Goal: Task Accomplishment & Management: Use online tool/utility

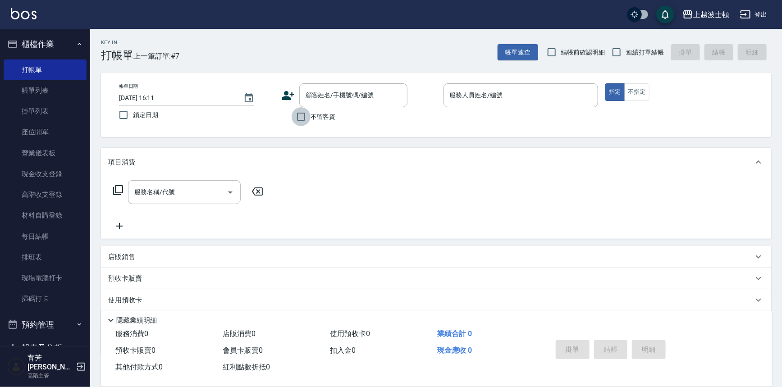
click at [301, 108] on input "不留客資" at bounding box center [301, 116] width 19 height 19
checkbox input "true"
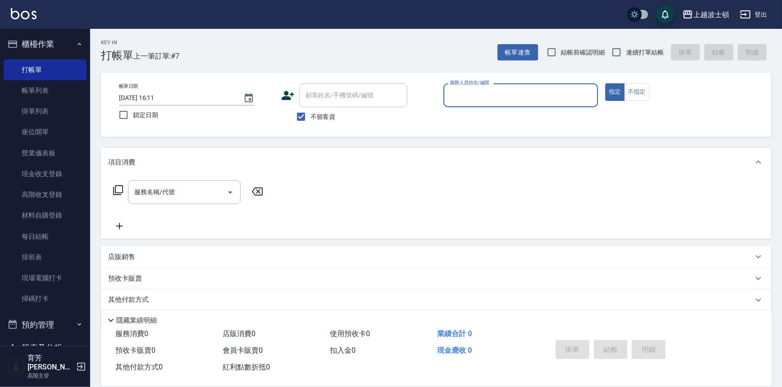
click at [482, 97] on input "服務人員姓名/編號" at bounding box center [520, 95] width 147 height 16
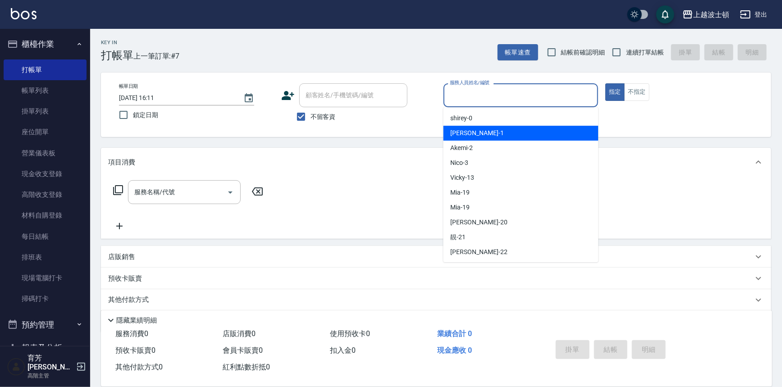
click at [475, 132] on div "[PERSON_NAME] -1" at bounding box center [520, 133] width 155 height 15
type input "[PERSON_NAME]-1"
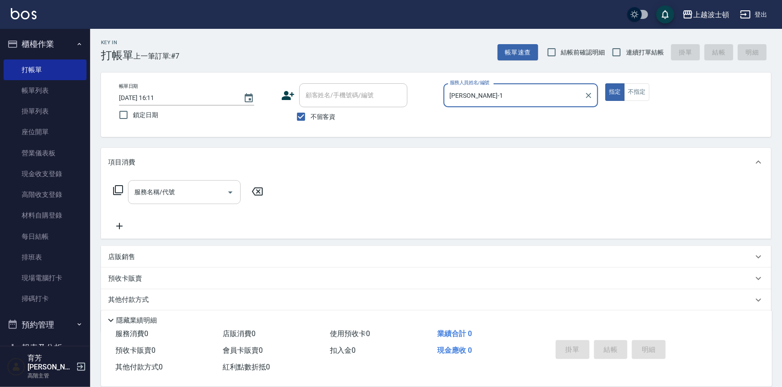
click at [168, 192] on input "服務名稱/代號" at bounding box center [177, 192] width 91 height 16
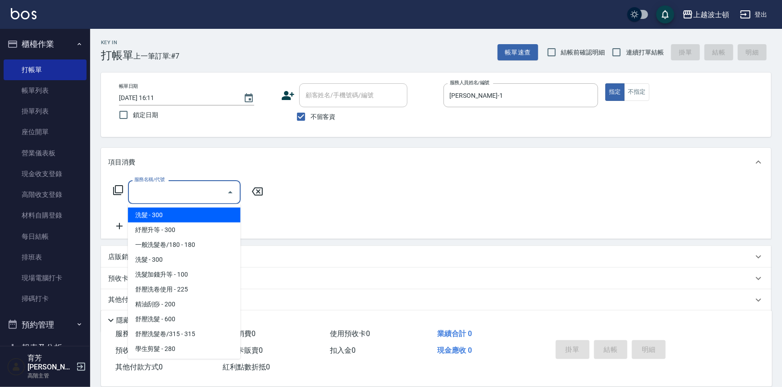
click at [167, 215] on span "洗髮 - 300" at bounding box center [184, 215] width 113 height 15
type input "洗髮(201)"
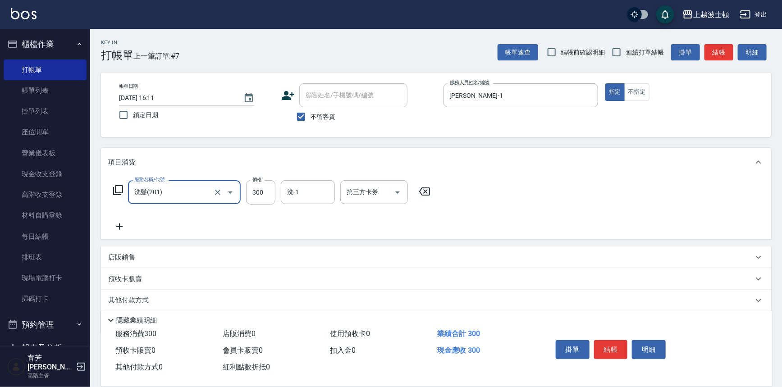
click at [117, 228] on icon at bounding box center [119, 226] width 23 height 11
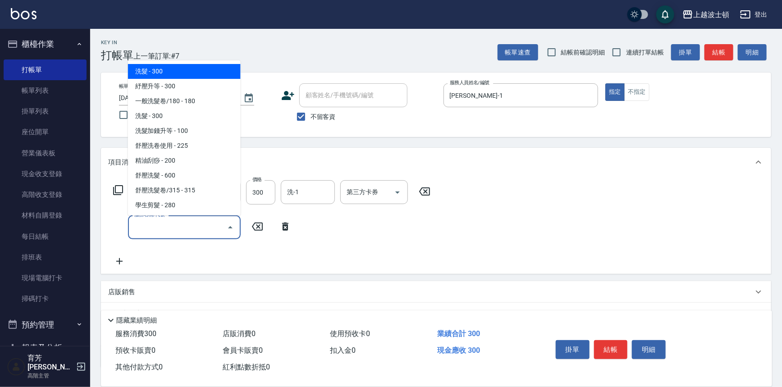
drag, startPoint x: 151, startPoint y: 220, endPoint x: 180, endPoint y: 119, distance: 105.5
click at [151, 218] on div "服務名稱/代號" at bounding box center [184, 227] width 113 height 24
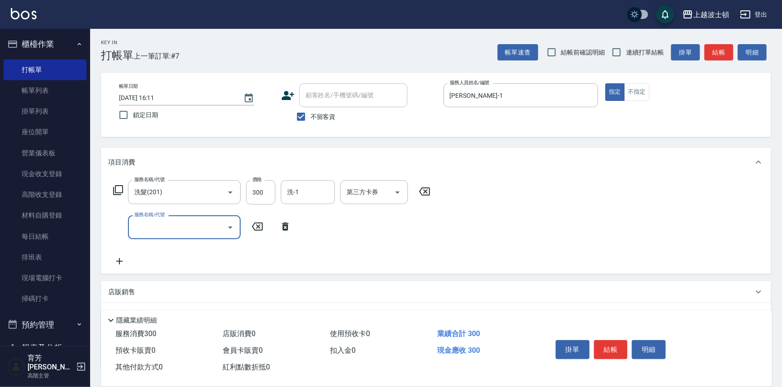
click at [160, 216] on label "服務名稱/代號" at bounding box center [149, 214] width 30 height 7
click at [160, 219] on input "服務名稱/代號" at bounding box center [177, 227] width 91 height 16
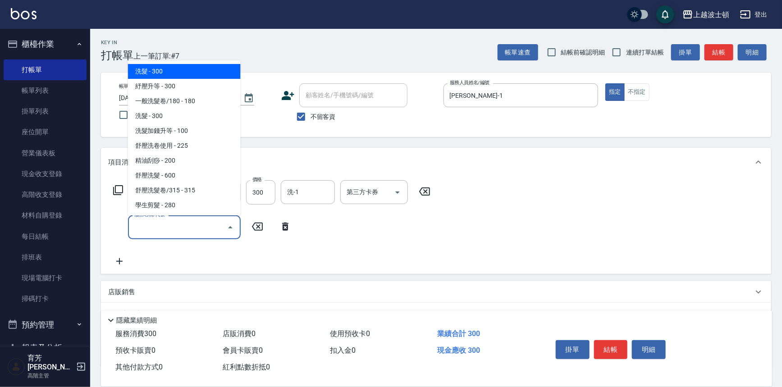
click at [160, 225] on input "服務名稱/代號" at bounding box center [177, 227] width 91 height 16
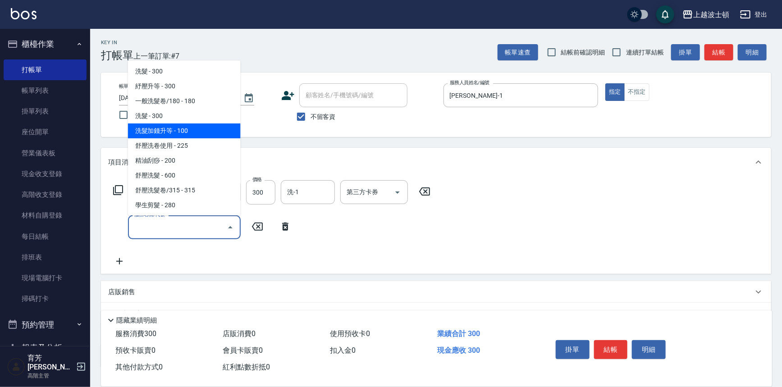
click at [176, 127] on span "洗髮加錢升等 - 100" at bounding box center [184, 130] width 113 height 15
type input "洗髮加錢升等(206)"
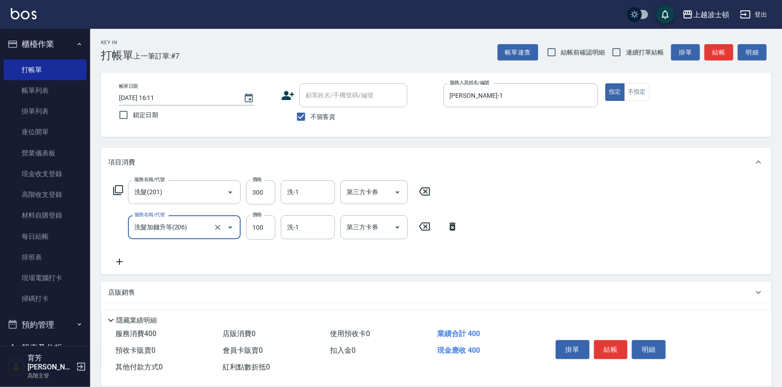
click at [127, 259] on icon at bounding box center [119, 261] width 23 height 11
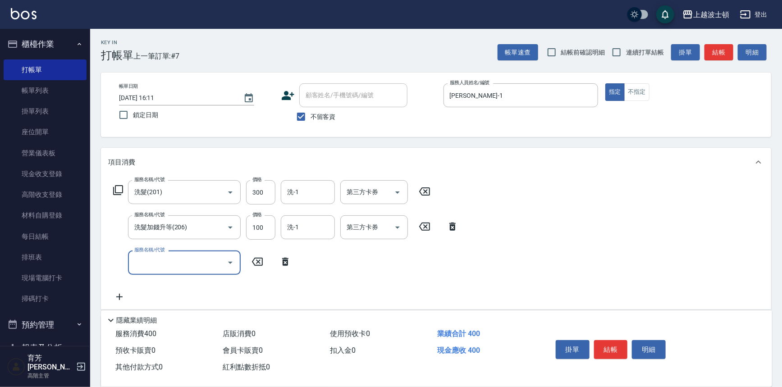
click at [144, 249] on body "上越波士頓 登出 櫃檯作業 打帳單 帳單列表 掛單列表 座位開單 營業儀表板 現金收支登錄 高階收支登錄 材料自購登錄 每日結帳 排班表 現場電腦打卡 掃碼打…" at bounding box center [391, 244] width 782 height 488
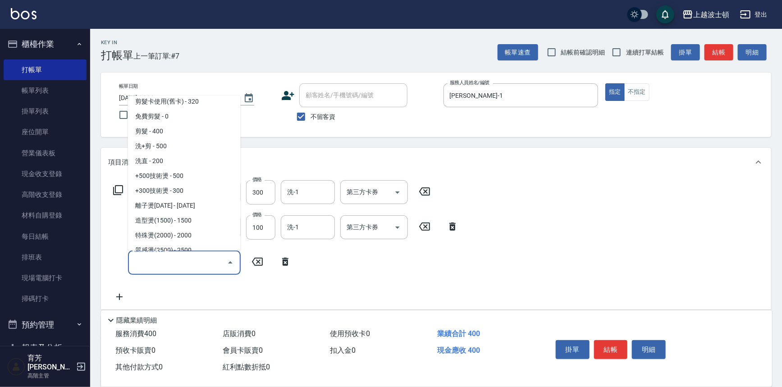
scroll to position [188, 0]
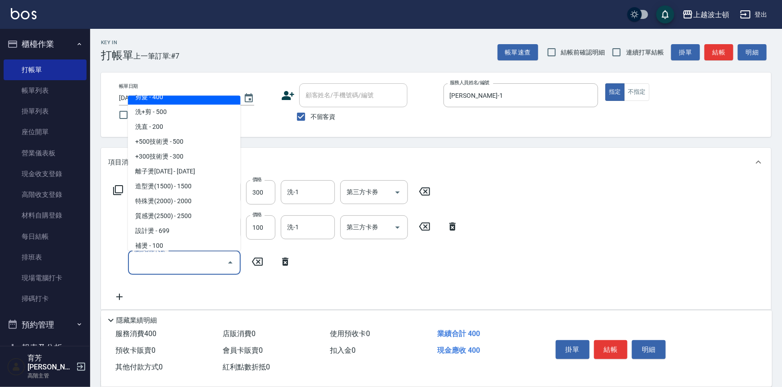
click at [197, 100] on span "剪髮 - 400" at bounding box center [184, 97] width 113 height 15
type input "剪髮(305)"
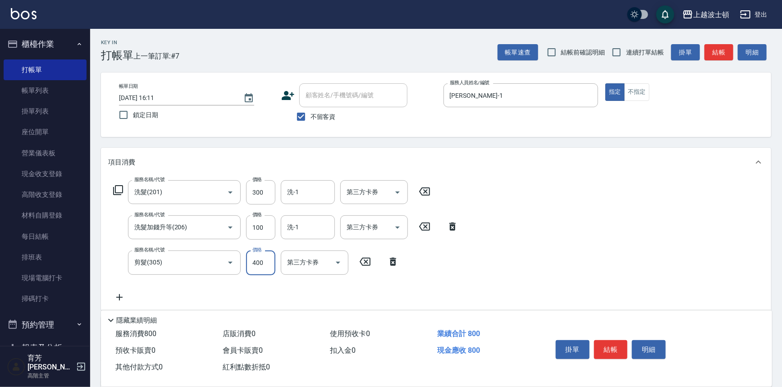
click at [257, 261] on input "400" at bounding box center [260, 263] width 29 height 24
type input "350"
click at [312, 188] on input "洗-1" at bounding box center [308, 192] width 46 height 16
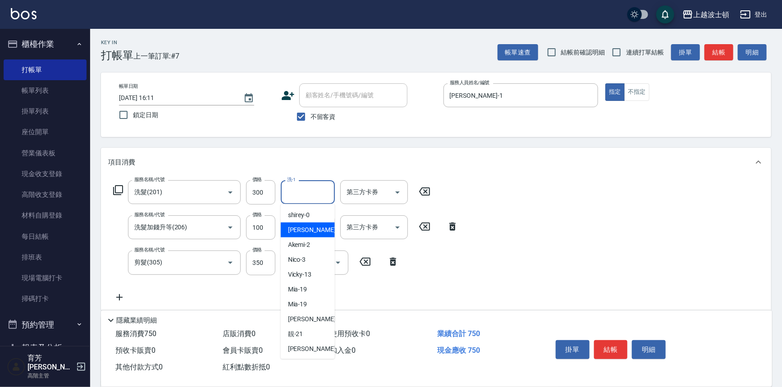
click at [310, 227] on div "[PERSON_NAME] -1" at bounding box center [308, 230] width 54 height 15
type input "[PERSON_NAME]-1"
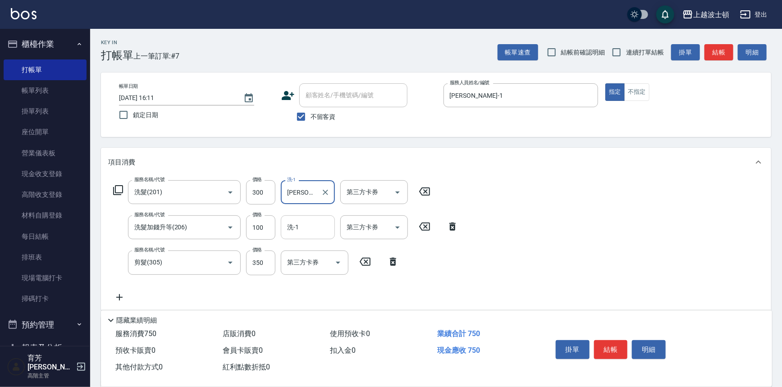
drag, startPoint x: 310, startPoint y: 226, endPoint x: 310, endPoint y: 220, distance: 5.9
click at [310, 225] on input "洗-1" at bounding box center [308, 227] width 46 height 16
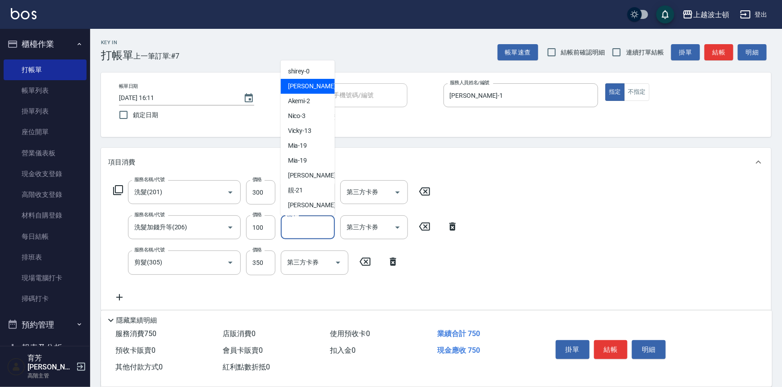
click at [315, 92] on div "[PERSON_NAME] -1" at bounding box center [308, 86] width 54 height 15
type input "[PERSON_NAME]-1"
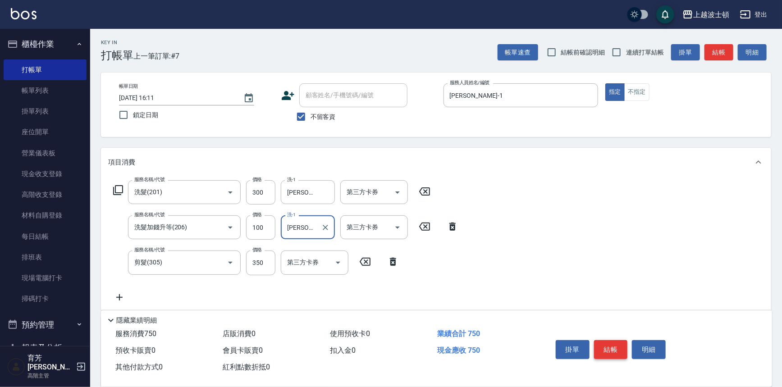
click at [613, 346] on button "結帳" at bounding box center [611, 349] width 34 height 19
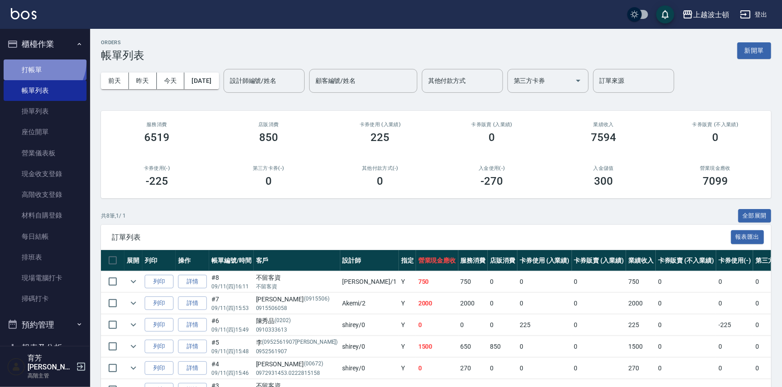
click at [41, 62] on link "打帳單" at bounding box center [45, 69] width 83 height 21
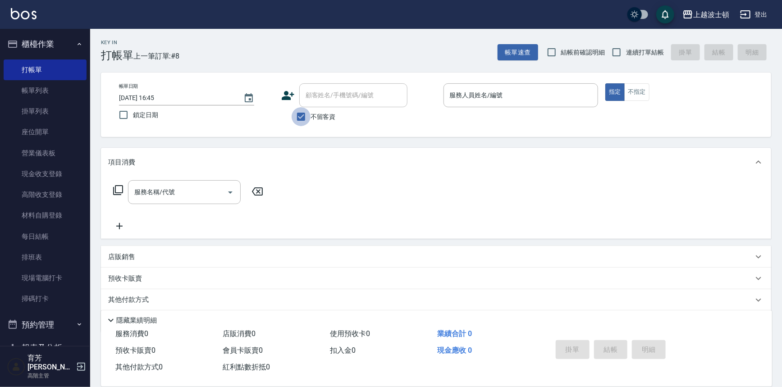
click at [300, 111] on input "不留客資" at bounding box center [301, 116] width 19 height 19
checkbox input "false"
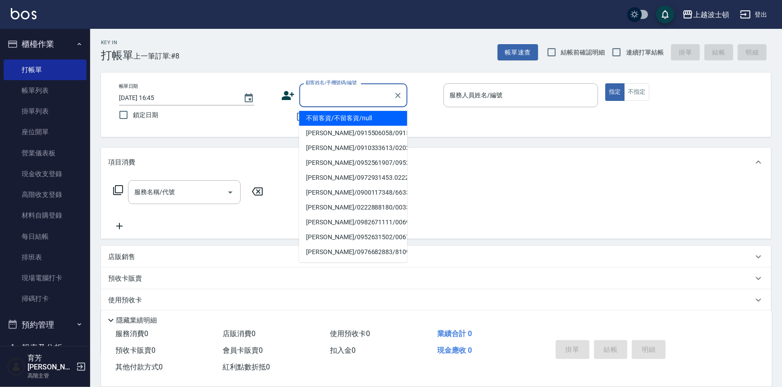
click at [325, 99] on input "顧客姓名/手機號碼/編號" at bounding box center [346, 95] width 87 height 16
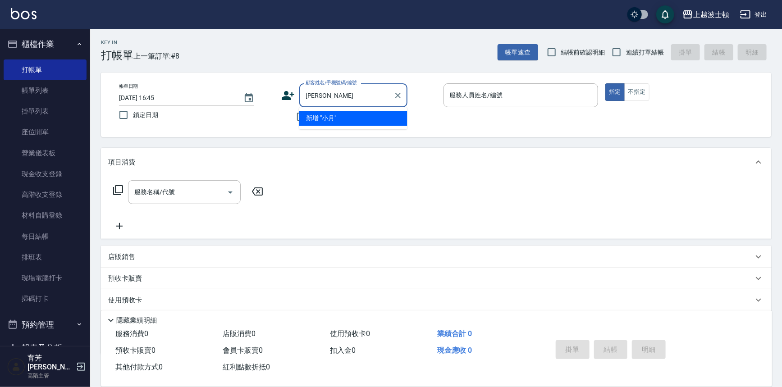
click at [345, 100] on input "[PERSON_NAME]" at bounding box center [346, 95] width 87 height 16
type input "小"
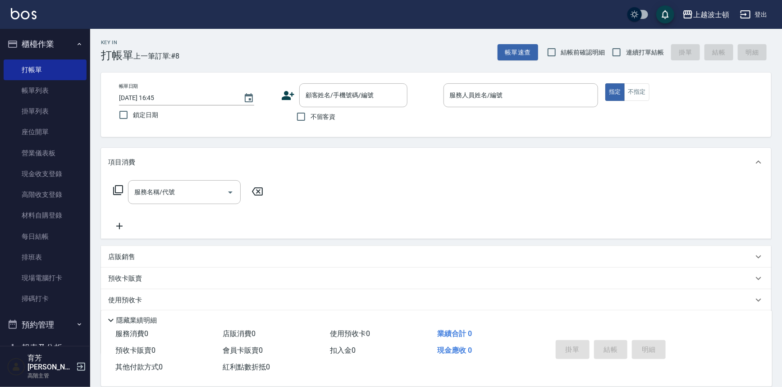
click at [433, 138] on div "Key In 打帳單 上一筆訂單:#8 帳單速查 結帳前確認明細 連續打單結帳 掛單 結帳 明細 帳單日期 [DATE] 16:45 鎖定日期 顧客姓名/手機…" at bounding box center [436, 234] width 692 height 410
click at [314, 114] on span "不留客資" at bounding box center [322, 116] width 25 height 9
click at [310, 114] on input "不留客資" at bounding box center [301, 116] width 19 height 19
checkbox input "true"
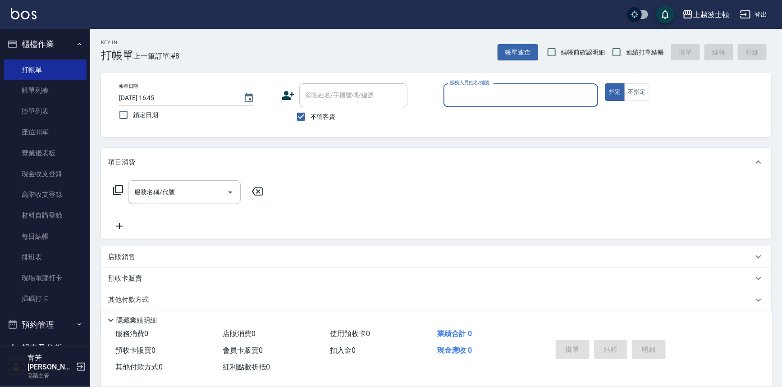
click at [461, 97] on input "服務人員姓名/編號" at bounding box center [520, 95] width 147 height 16
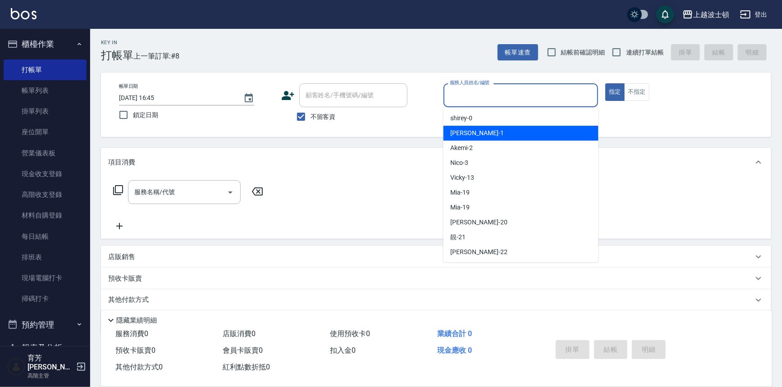
click at [463, 131] on span "[PERSON_NAME] -1" at bounding box center [477, 132] width 53 height 9
type input "[PERSON_NAME]-1"
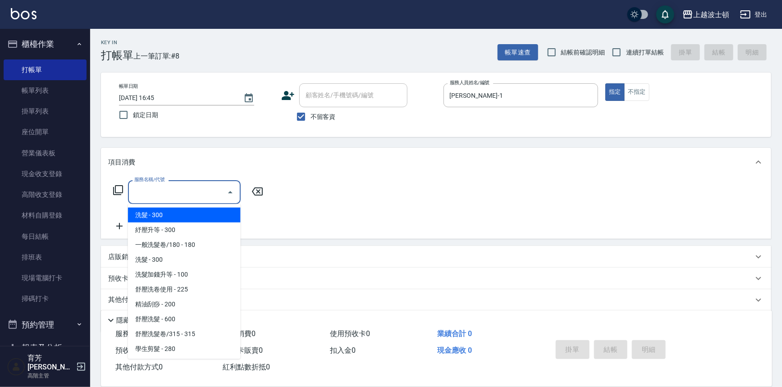
click at [145, 194] on input "服務名稱/代號" at bounding box center [177, 192] width 91 height 16
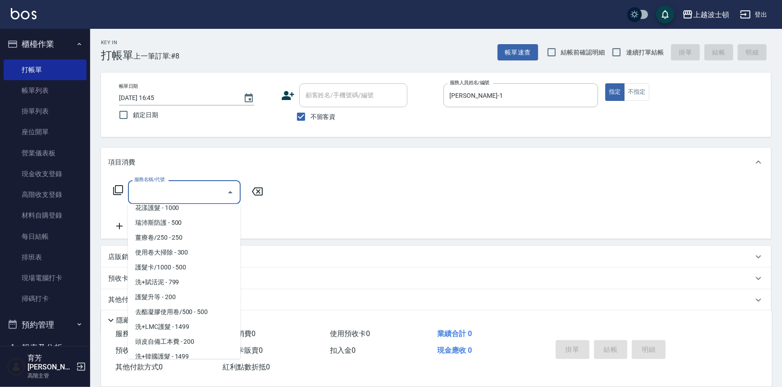
scroll to position [1064, 0]
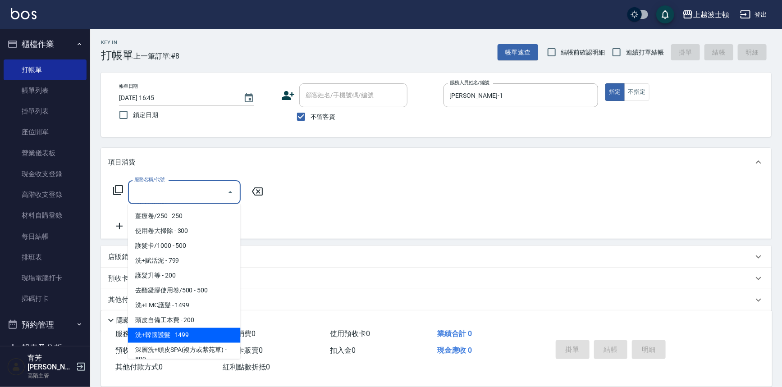
click at [199, 328] on span "洗+韓國護髮 - 1499" at bounding box center [184, 335] width 113 height 15
type input "洗+韓國護髮(760)"
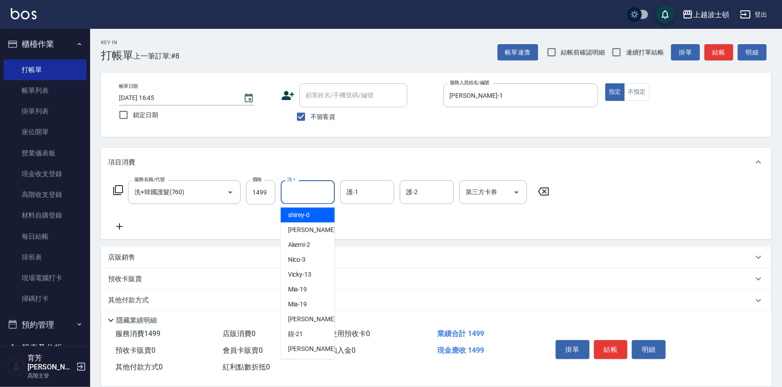
click at [312, 190] on input "洗-1" at bounding box center [308, 192] width 46 height 16
click at [315, 317] on div "燕如 -20" at bounding box center [308, 319] width 54 height 15
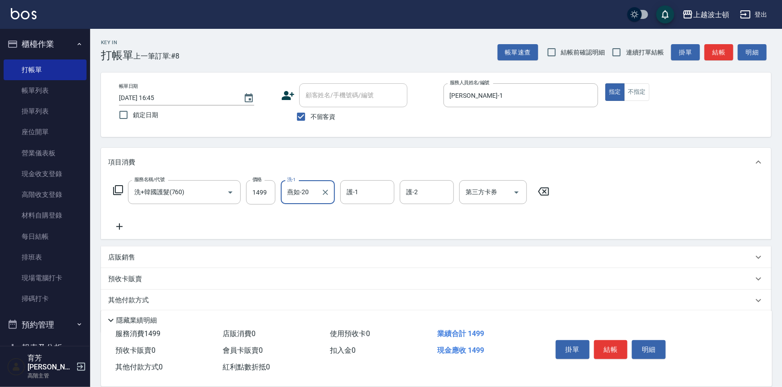
click at [317, 197] on input "燕如-20" at bounding box center [301, 192] width 32 height 16
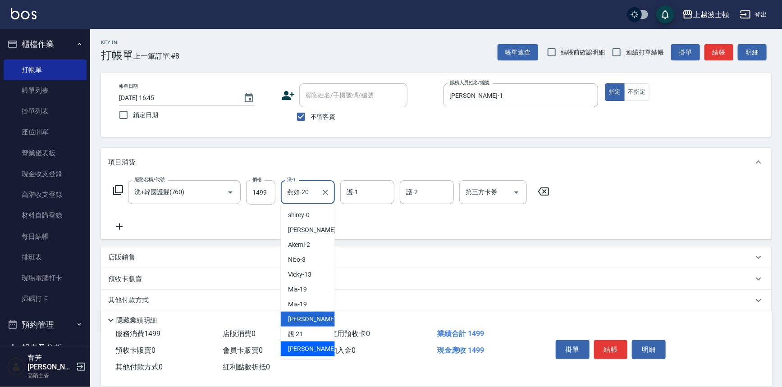
click at [316, 346] on div "[PERSON_NAME] -22" at bounding box center [308, 349] width 54 height 15
type input "雅如-22"
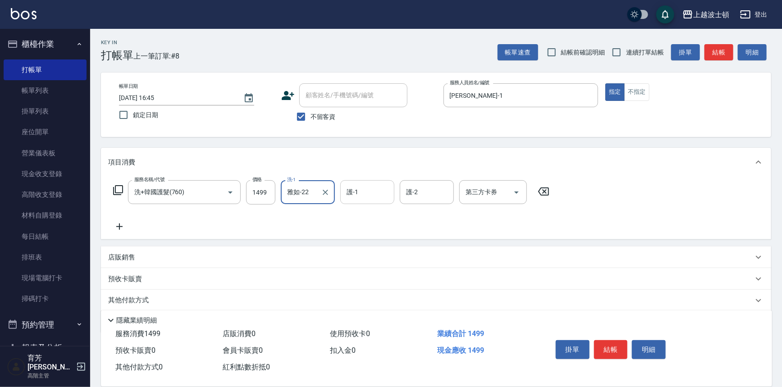
click at [351, 192] on input "護-1" at bounding box center [367, 192] width 46 height 16
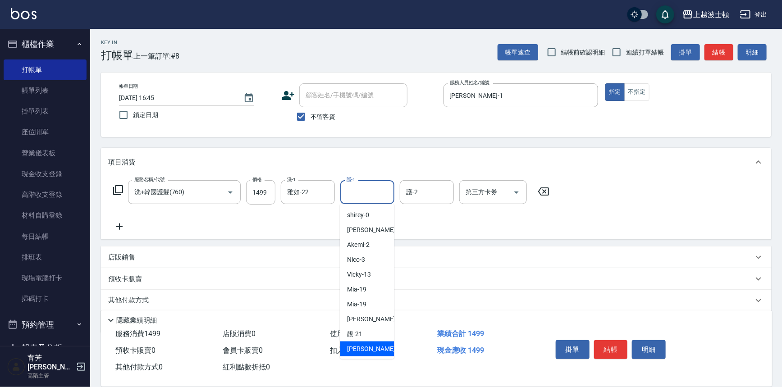
drag, startPoint x: 366, startPoint y: 349, endPoint x: 388, endPoint y: 267, distance: 84.6
click at [366, 349] on span "[PERSON_NAME] -22" at bounding box center [375, 348] width 57 height 9
type input "雅如-22"
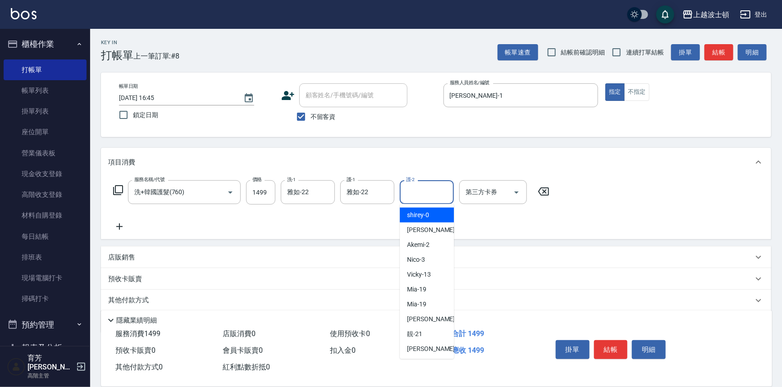
click at [409, 188] on input "護-2" at bounding box center [427, 192] width 46 height 16
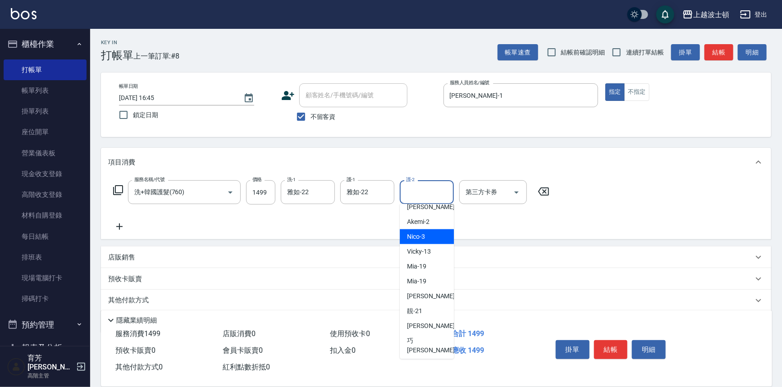
scroll to position [26, 0]
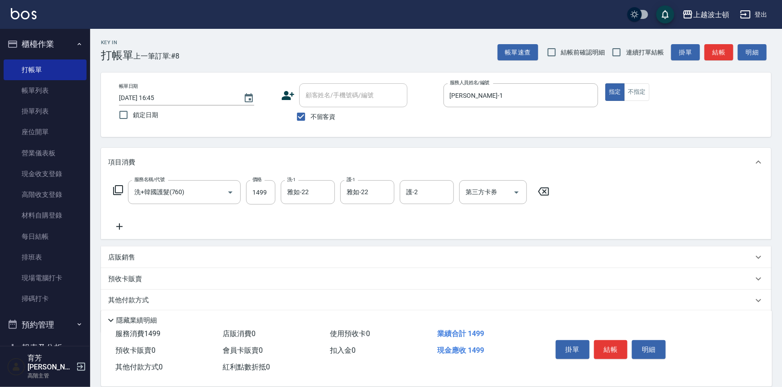
click at [475, 283] on div "預收卡販賣" at bounding box center [430, 278] width 645 height 9
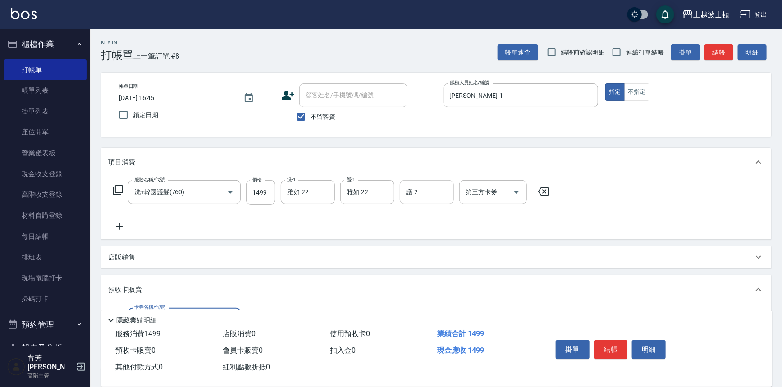
scroll to position [0, 0]
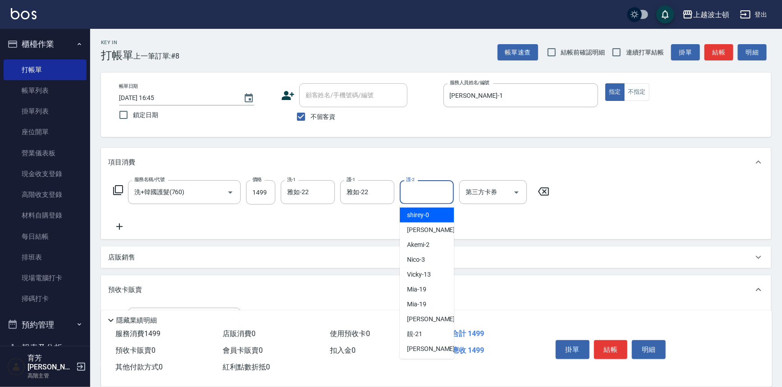
click at [429, 187] on input "護-2" at bounding box center [427, 192] width 46 height 16
click at [426, 228] on div "[PERSON_NAME] -1" at bounding box center [427, 230] width 54 height 15
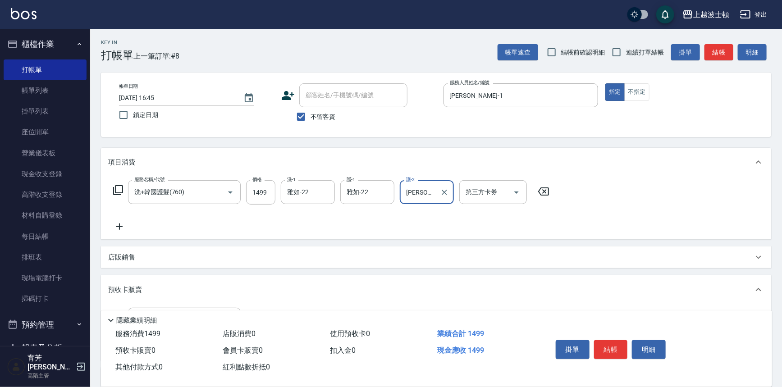
click at [410, 182] on label "護-2" at bounding box center [410, 179] width 9 height 7
click at [410, 184] on input "[PERSON_NAME]-1" at bounding box center [420, 192] width 32 height 16
click at [420, 198] on input "[PERSON_NAME]-1" at bounding box center [420, 192] width 32 height 16
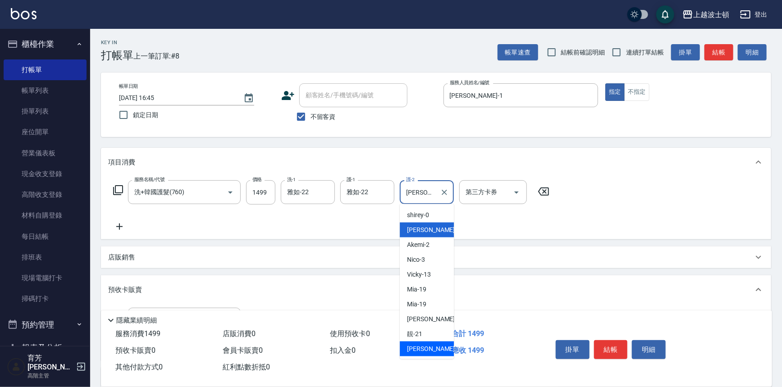
click at [423, 343] on div "[PERSON_NAME] -22" at bounding box center [427, 349] width 54 height 15
type input "雅如-22"
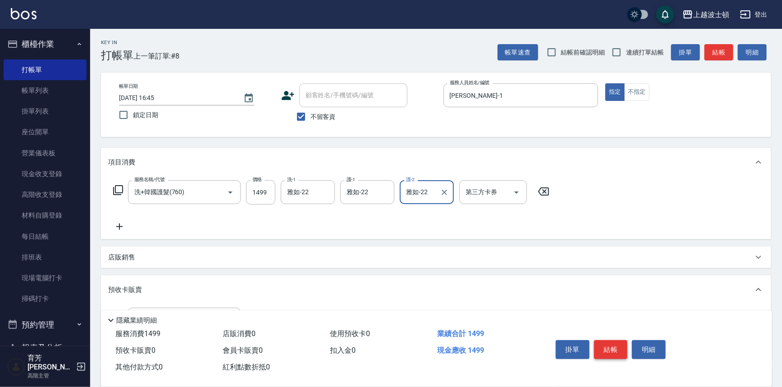
click at [604, 347] on button "結帳" at bounding box center [611, 349] width 34 height 19
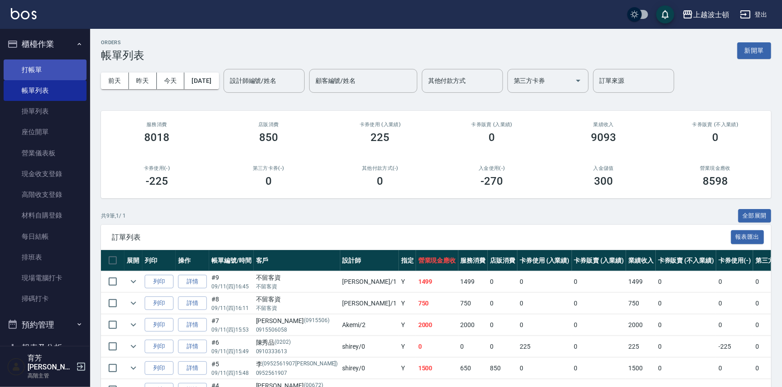
click at [52, 70] on link "打帳單" at bounding box center [45, 69] width 83 height 21
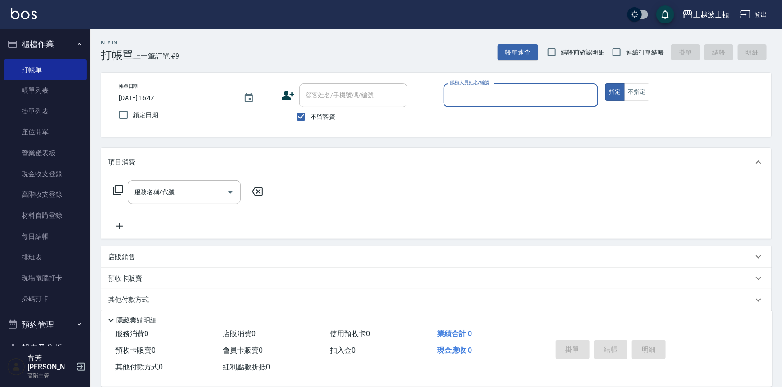
click at [468, 97] on input "服務人員姓名/編號" at bounding box center [520, 95] width 147 height 16
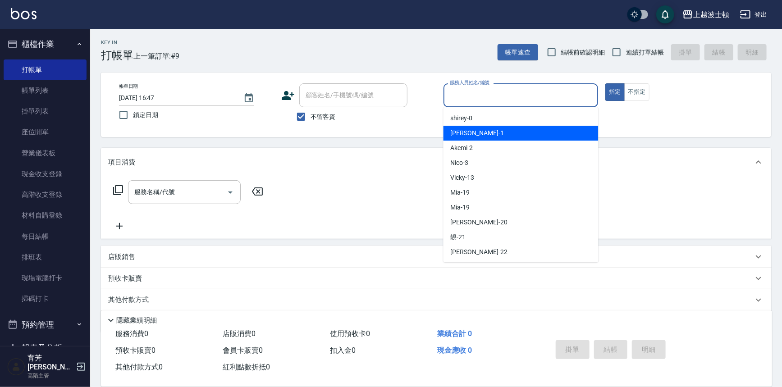
click at [463, 133] on span "[PERSON_NAME] -1" at bounding box center [477, 132] width 53 height 9
type input "[PERSON_NAME]-1"
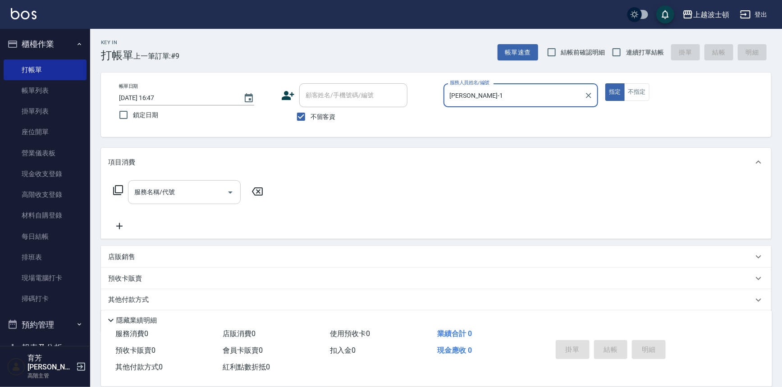
click at [167, 195] on input "服務名稱/代號" at bounding box center [177, 192] width 91 height 16
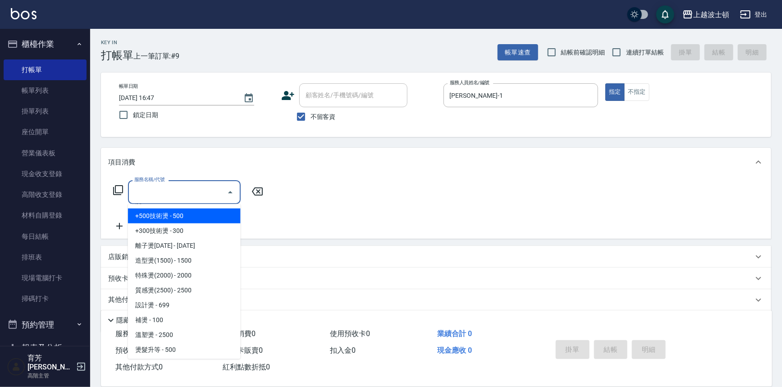
scroll to position [269, 0]
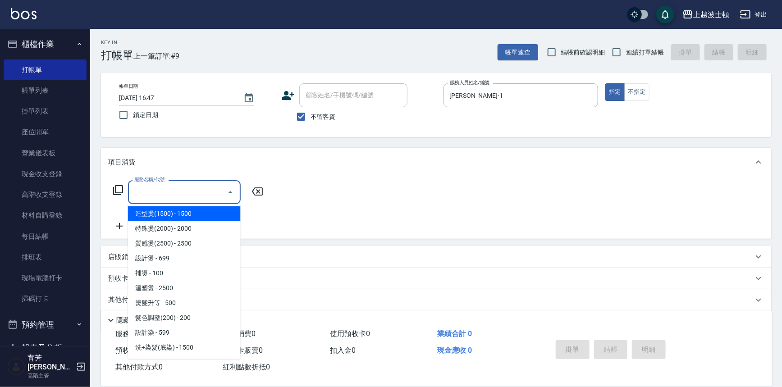
click at [198, 210] on span "造型燙(1500) - 1500" at bounding box center [184, 213] width 113 height 15
type input "造型燙(1500)(404)"
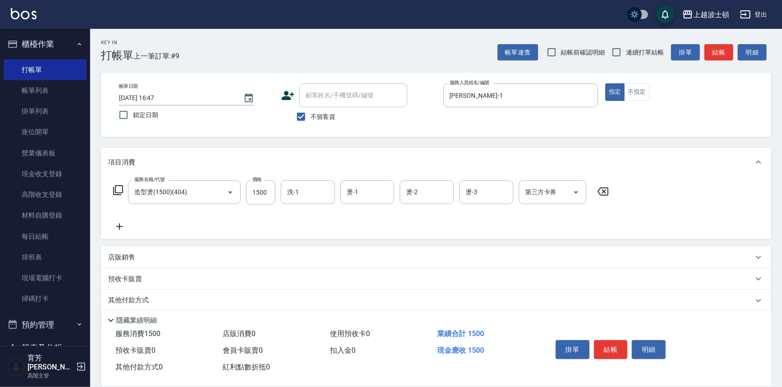
click at [123, 225] on icon at bounding box center [119, 226] width 23 height 11
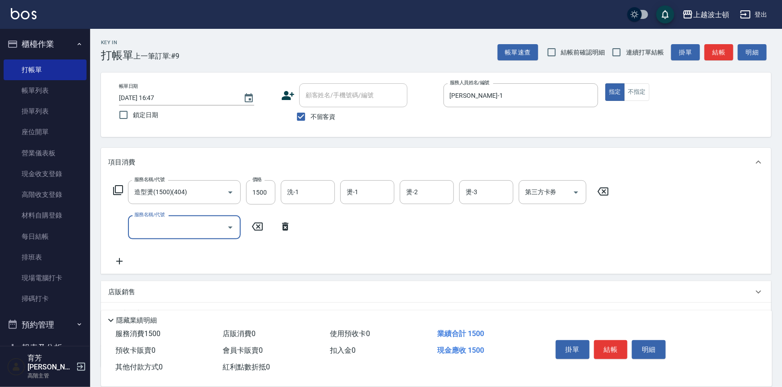
click at [152, 221] on input "服務名稱/代號" at bounding box center [177, 227] width 91 height 16
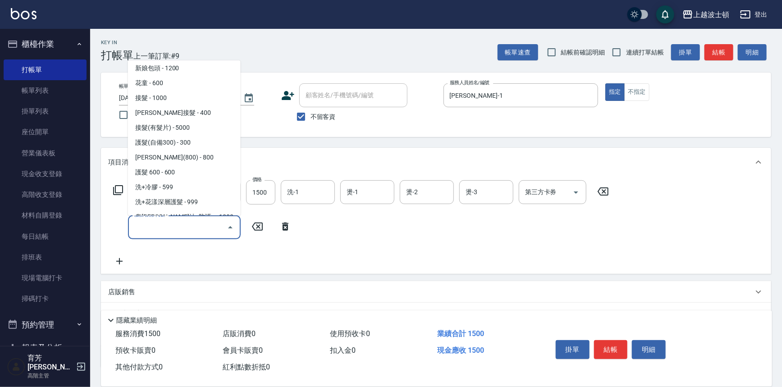
scroll to position [560, 0]
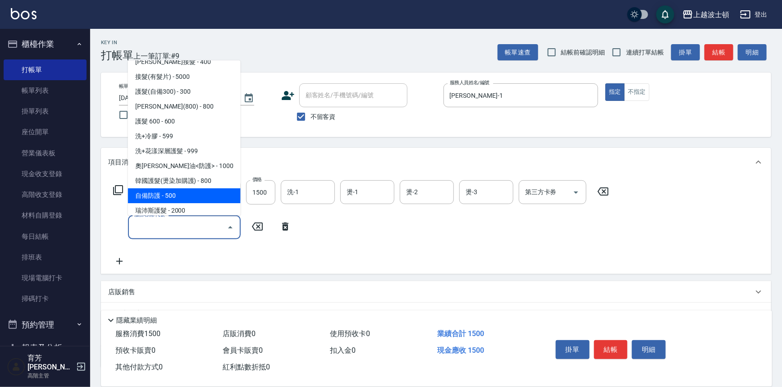
drag, startPoint x: 210, startPoint y: 194, endPoint x: 198, endPoint y: 210, distance: 19.6
click at [209, 194] on span "自備防護 - 500" at bounding box center [184, 195] width 113 height 15
type input "自備防護(709)"
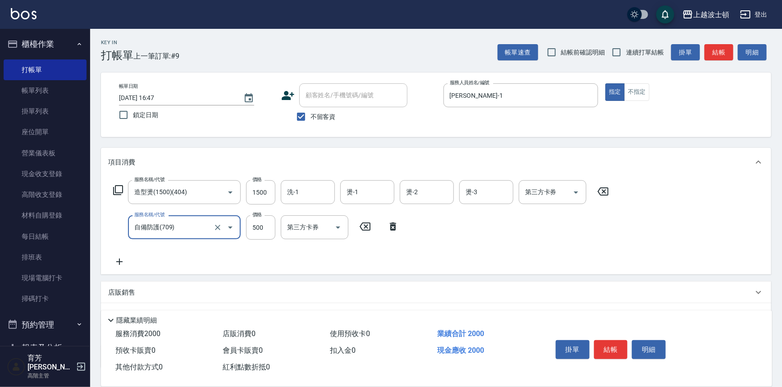
click at [119, 261] on icon at bounding box center [119, 261] width 23 height 11
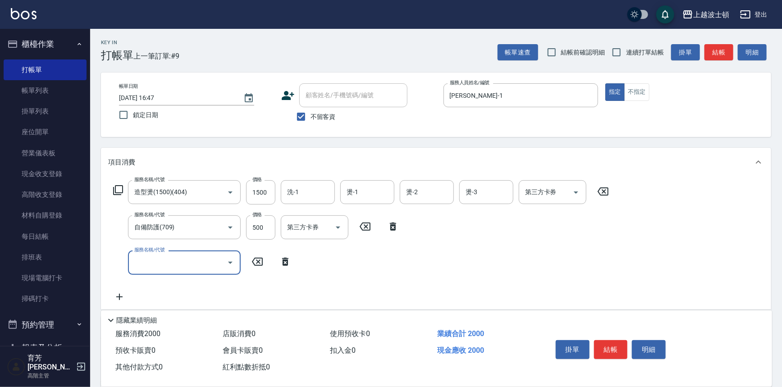
drag, startPoint x: 151, startPoint y: 261, endPoint x: 154, endPoint y: 252, distance: 9.4
click at [153, 256] on input "服務名稱/代號" at bounding box center [177, 263] width 91 height 16
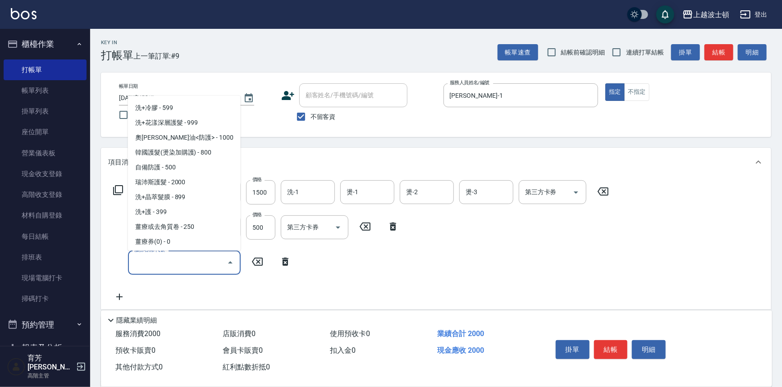
scroll to position [564, 0]
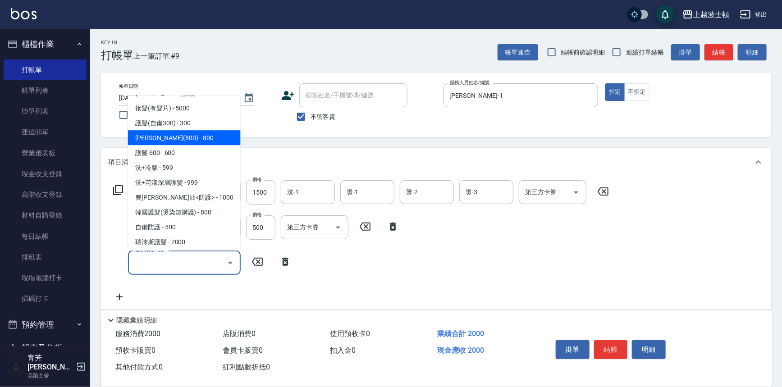
click at [224, 142] on span "[PERSON_NAME](800) - 800" at bounding box center [184, 138] width 113 height 15
type input "[PERSON_NAME](800)(702)"
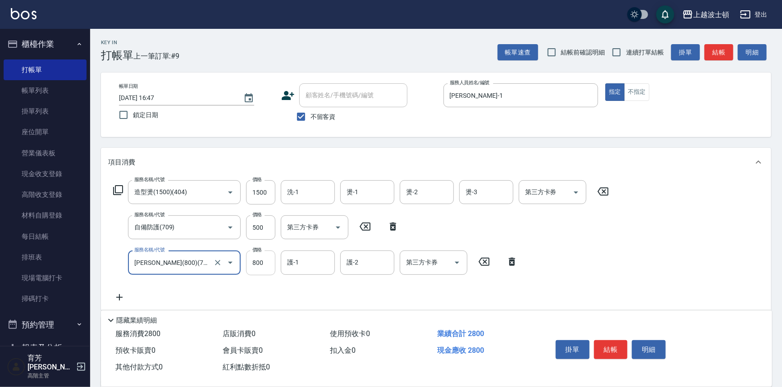
click at [254, 257] on input "800" at bounding box center [260, 263] width 29 height 24
type input "400"
click at [119, 299] on icon at bounding box center [119, 297] width 6 height 6
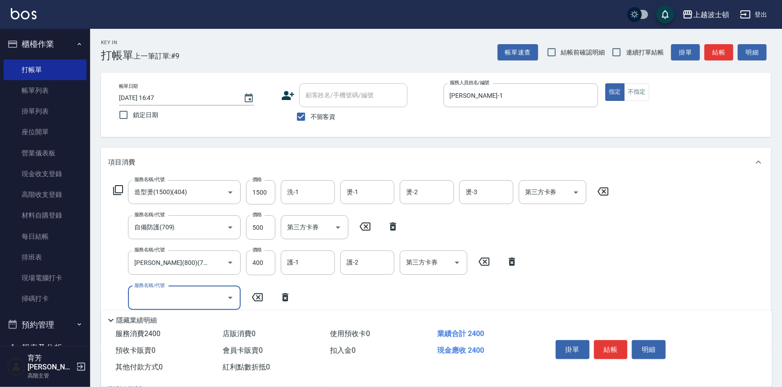
drag, startPoint x: 230, startPoint y: 295, endPoint x: 229, endPoint y: 287, distance: 8.1
click at [230, 295] on icon "Open" at bounding box center [230, 297] width 11 height 11
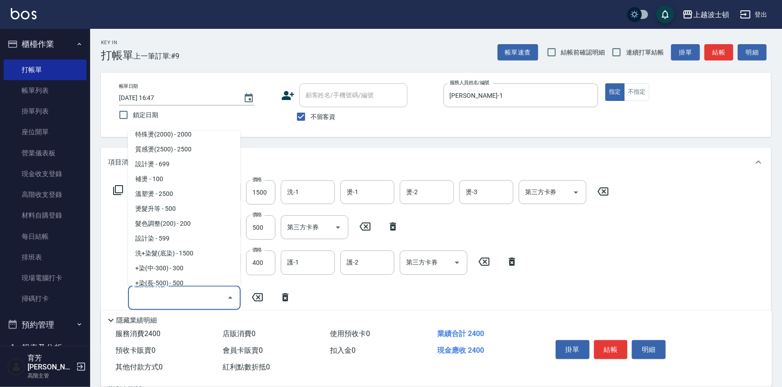
scroll to position [295, 0]
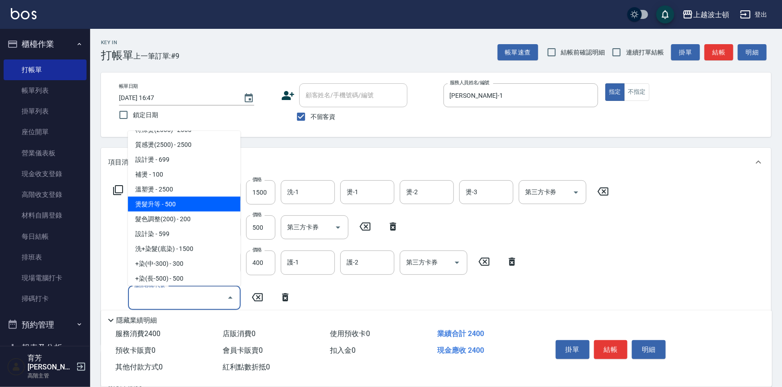
click at [202, 203] on span "燙髮升等 - 500" at bounding box center [184, 204] width 113 height 15
type input "燙髮升等(430)"
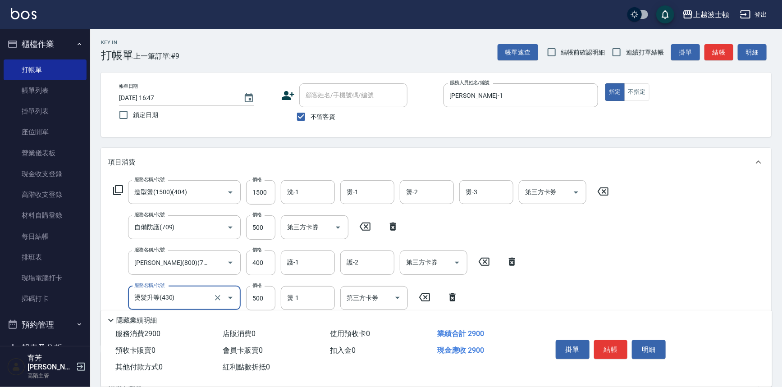
drag, startPoint x: 202, startPoint y: 203, endPoint x: 358, endPoint y: 153, distance: 163.7
click at [358, 153] on div "項目消費" at bounding box center [436, 162] width 670 height 29
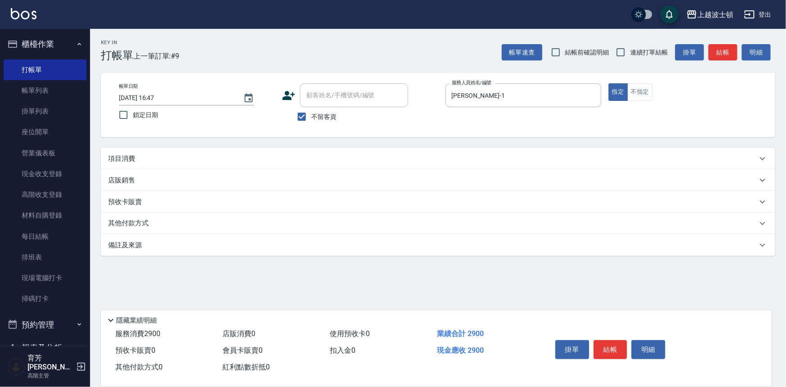
click at [207, 155] on div "項目消費" at bounding box center [432, 158] width 649 height 9
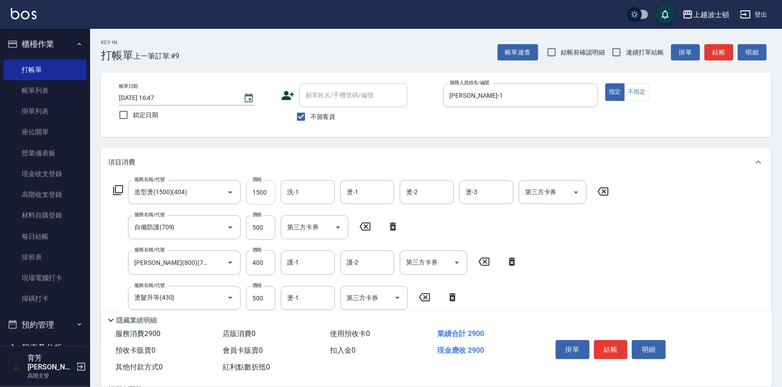
click at [254, 190] on input "1500" at bounding box center [260, 192] width 29 height 24
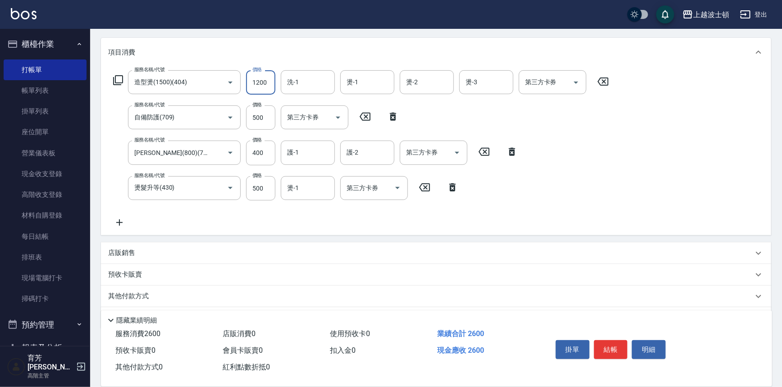
scroll to position [136, 0]
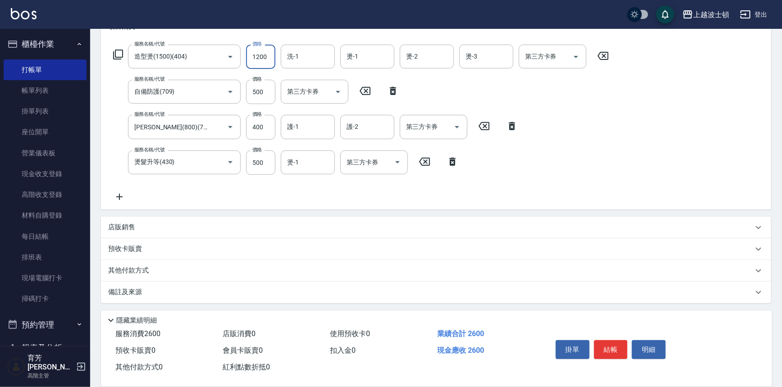
type input "1200"
click at [122, 196] on icon at bounding box center [119, 197] width 6 height 6
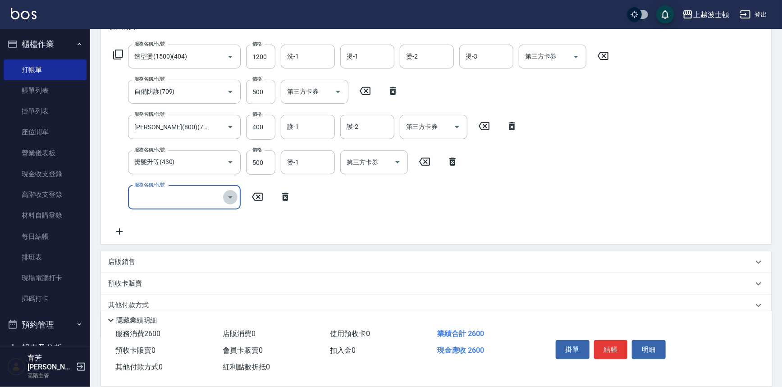
click at [234, 197] on icon "Open" at bounding box center [230, 197] width 11 height 11
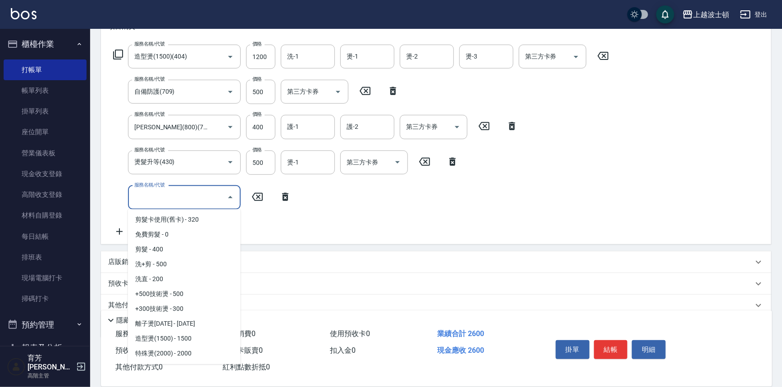
scroll to position [124, 0]
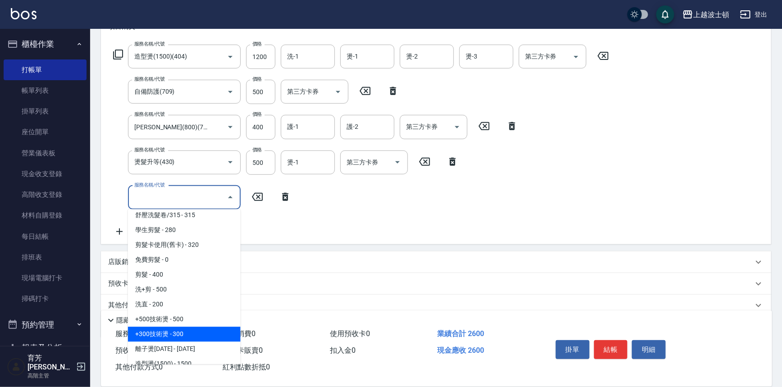
click at [180, 336] on span "+300技術燙 - 300" at bounding box center [184, 334] width 113 height 15
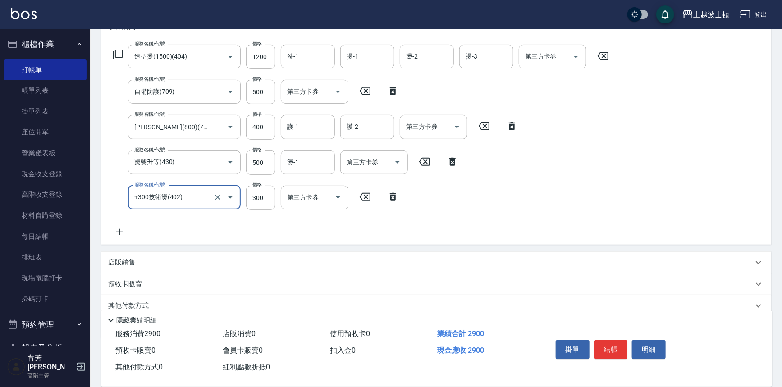
type input "+300技術燙(402)"
click at [253, 51] on input "1200" at bounding box center [260, 57] width 29 height 24
type input "1300"
click at [308, 49] on input "洗-1" at bounding box center [308, 57] width 46 height 16
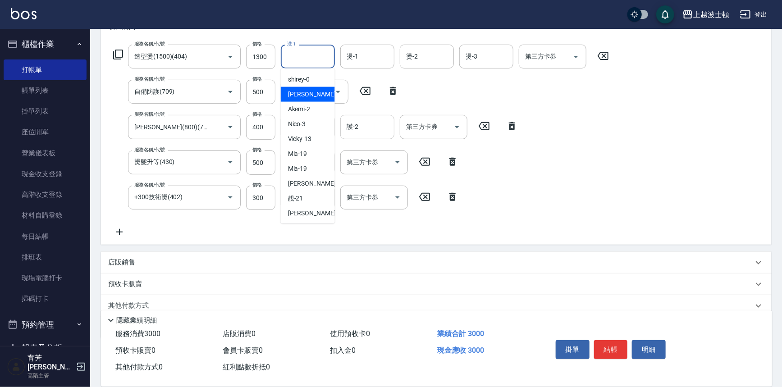
drag, startPoint x: 335, startPoint y: 90, endPoint x: 340, endPoint y: 131, distance: 40.9
click at [340, 131] on div "服務名稱/代號 造型燙(1500)(404) 服務名稱/代號 價格 1300 價格 洗-1 洗-1 燙-1 燙-1 燙-2 燙-2 燙-3 燙-3 第三方卡券…" at bounding box center [361, 141] width 506 height 193
click at [308, 212] on span "[PERSON_NAME] -22" at bounding box center [316, 213] width 57 height 9
type input "雅如-22"
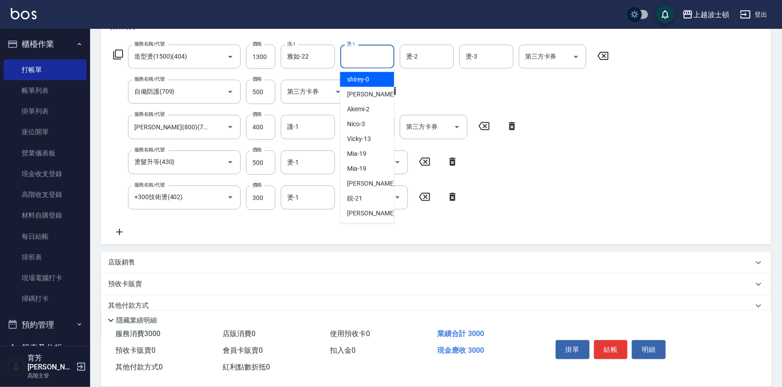
click at [362, 53] on input "燙-1" at bounding box center [367, 57] width 46 height 16
drag, startPoint x: 366, startPoint y: 212, endPoint x: 379, endPoint y: 178, distance: 35.7
click at [369, 208] on div "[PERSON_NAME] -22" at bounding box center [367, 213] width 54 height 15
type input "雅如-22"
click at [421, 47] on div "燙-2" at bounding box center [427, 57] width 54 height 24
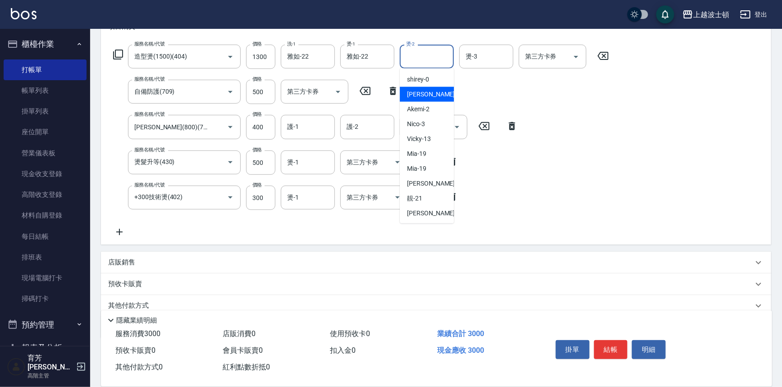
drag, startPoint x: 414, startPoint y: 96, endPoint x: 437, endPoint y: 91, distance: 23.3
click at [414, 97] on span "[PERSON_NAME] -1" at bounding box center [433, 94] width 53 height 9
type input "[PERSON_NAME]-1"
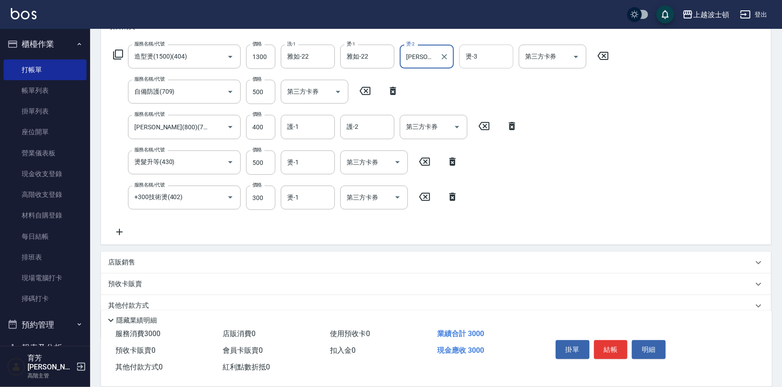
click at [474, 54] on input "燙-3" at bounding box center [486, 57] width 46 height 16
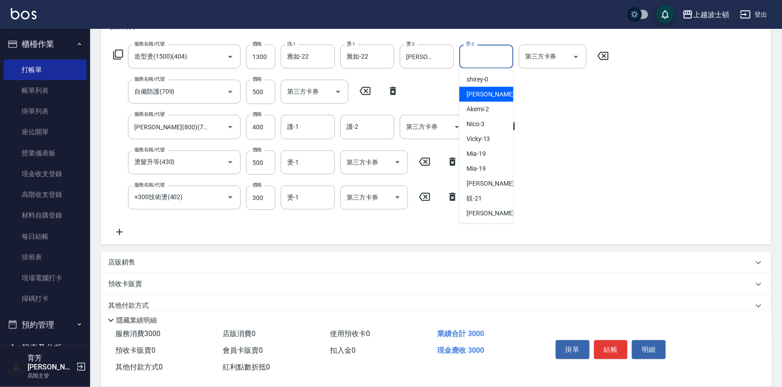
click at [473, 98] on span "[PERSON_NAME] -1" at bounding box center [492, 94] width 53 height 9
type input "[PERSON_NAME]-1"
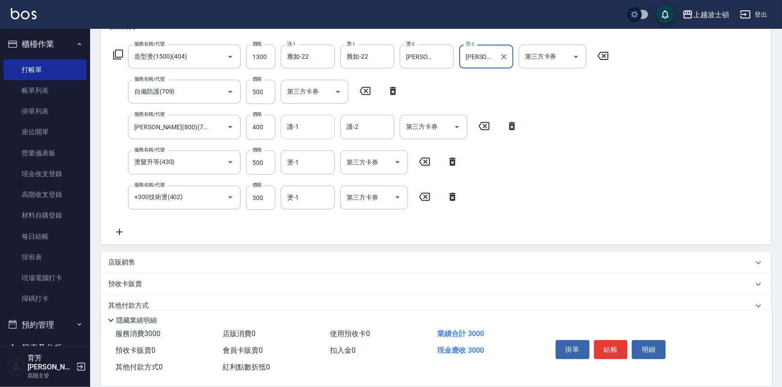
click at [298, 131] on input "護-1" at bounding box center [308, 127] width 46 height 16
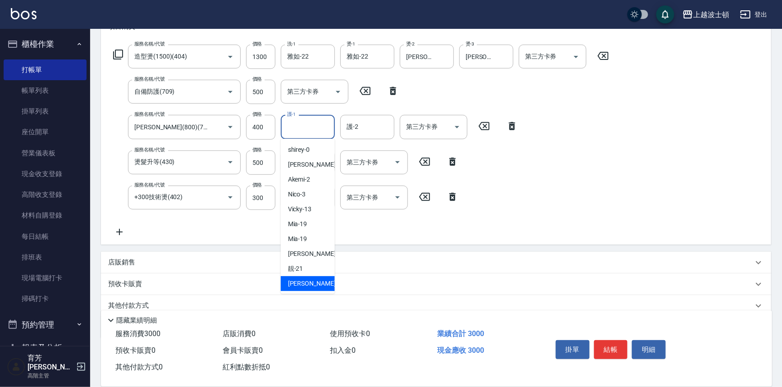
click at [294, 284] on span "[PERSON_NAME] -22" at bounding box center [316, 283] width 57 height 9
type input "雅如-22"
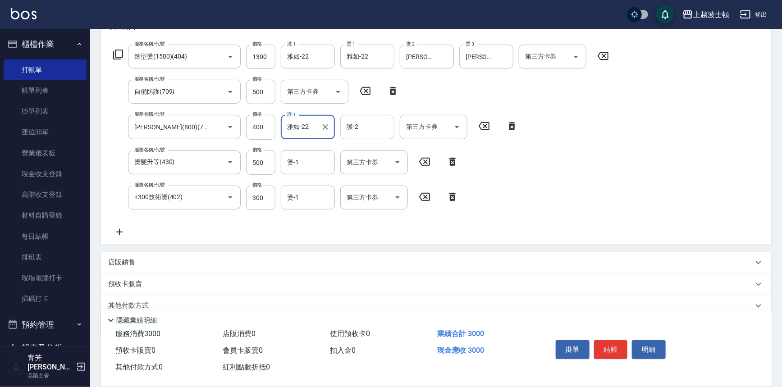
click at [366, 132] on input "護-2" at bounding box center [367, 127] width 46 height 16
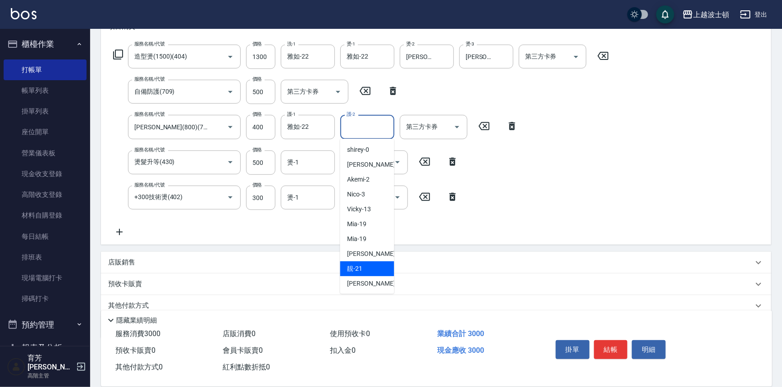
click at [363, 272] on div "靚 -21" at bounding box center [367, 268] width 54 height 15
click at [370, 130] on input "靚-21" at bounding box center [360, 127] width 32 height 16
click at [361, 285] on span "[PERSON_NAME] -22" at bounding box center [375, 283] width 57 height 9
type input "雅如-22"
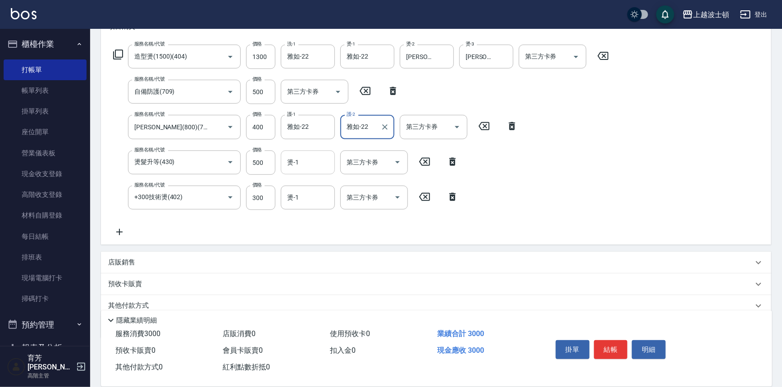
click at [306, 162] on input "燙-1" at bounding box center [308, 163] width 46 height 16
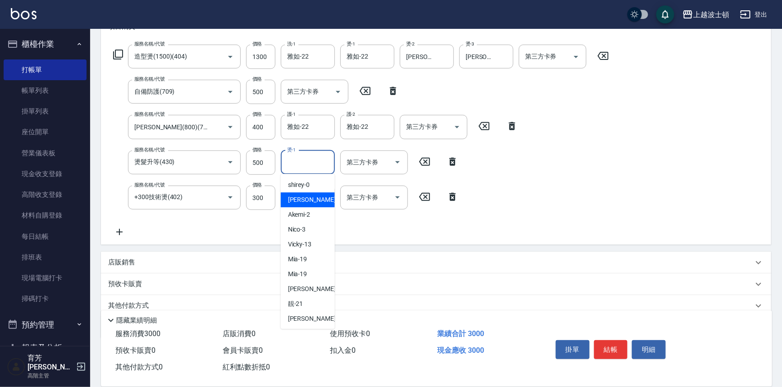
click at [315, 195] on div "[PERSON_NAME] -1" at bounding box center [308, 199] width 54 height 15
type input "[PERSON_NAME]-1"
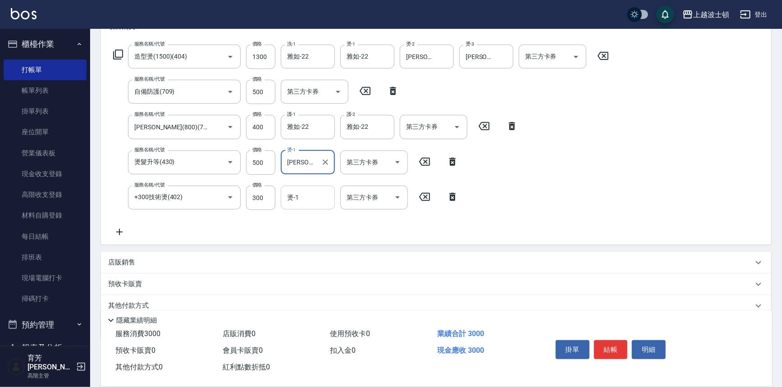
click at [312, 196] on input "燙-1" at bounding box center [308, 198] width 46 height 16
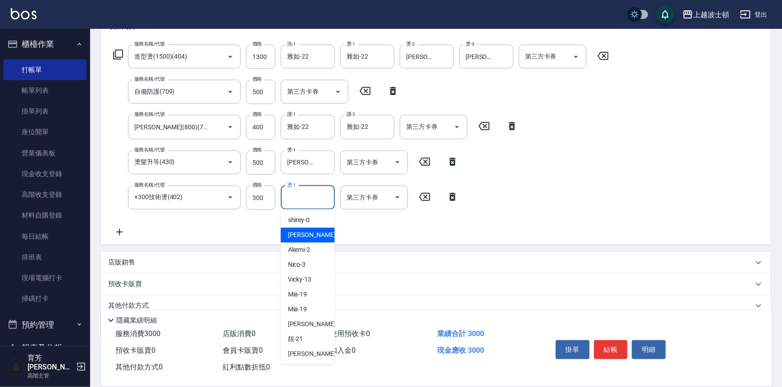
click at [300, 236] on span "[PERSON_NAME] -1" at bounding box center [314, 234] width 53 height 9
click at [301, 196] on input "[PERSON_NAME]-1" at bounding box center [301, 198] width 32 height 16
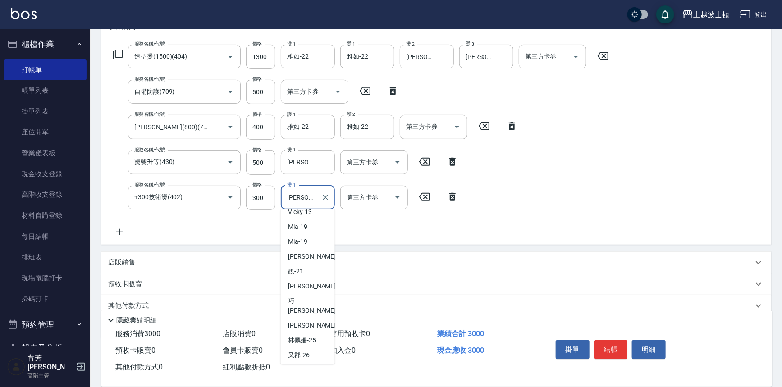
scroll to position [69, 0]
drag, startPoint x: 314, startPoint y: 284, endPoint x: 389, endPoint y: 277, distance: 76.0
click at [318, 282] on div "[PERSON_NAME] -22" at bounding box center [308, 285] width 54 height 15
type input "雅如-22"
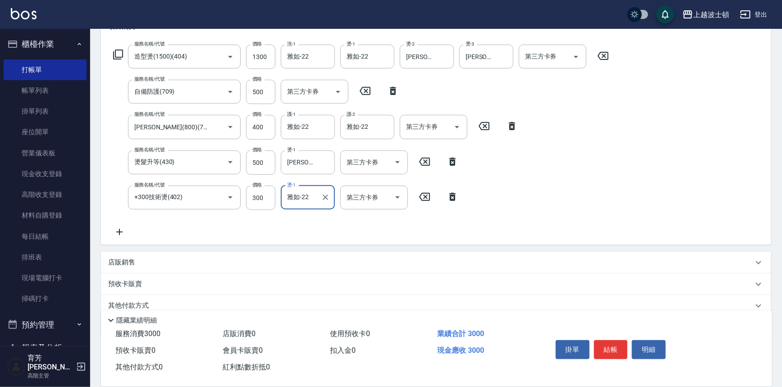
click at [601, 346] on button "結帳" at bounding box center [611, 349] width 34 height 19
